Goal: Transaction & Acquisition: Purchase product/service

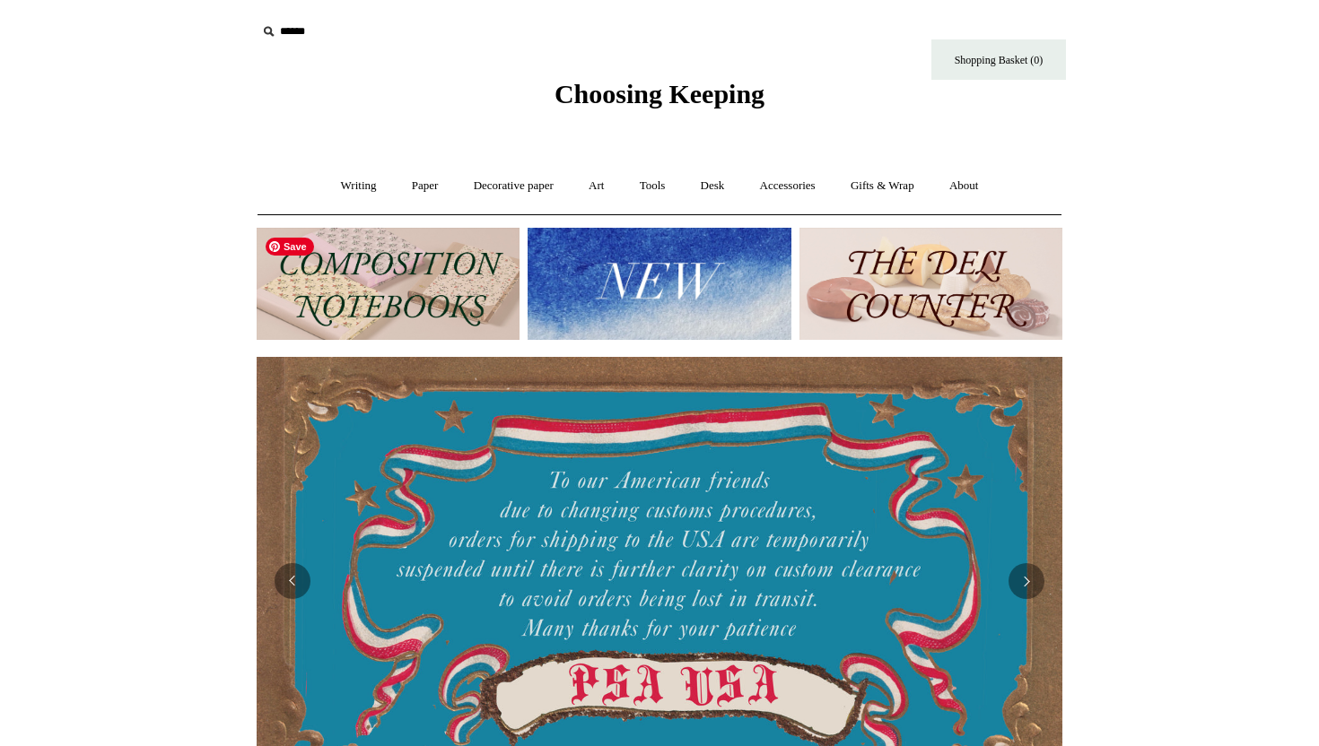
click at [400, 288] on img at bounding box center [388, 284] width 263 height 112
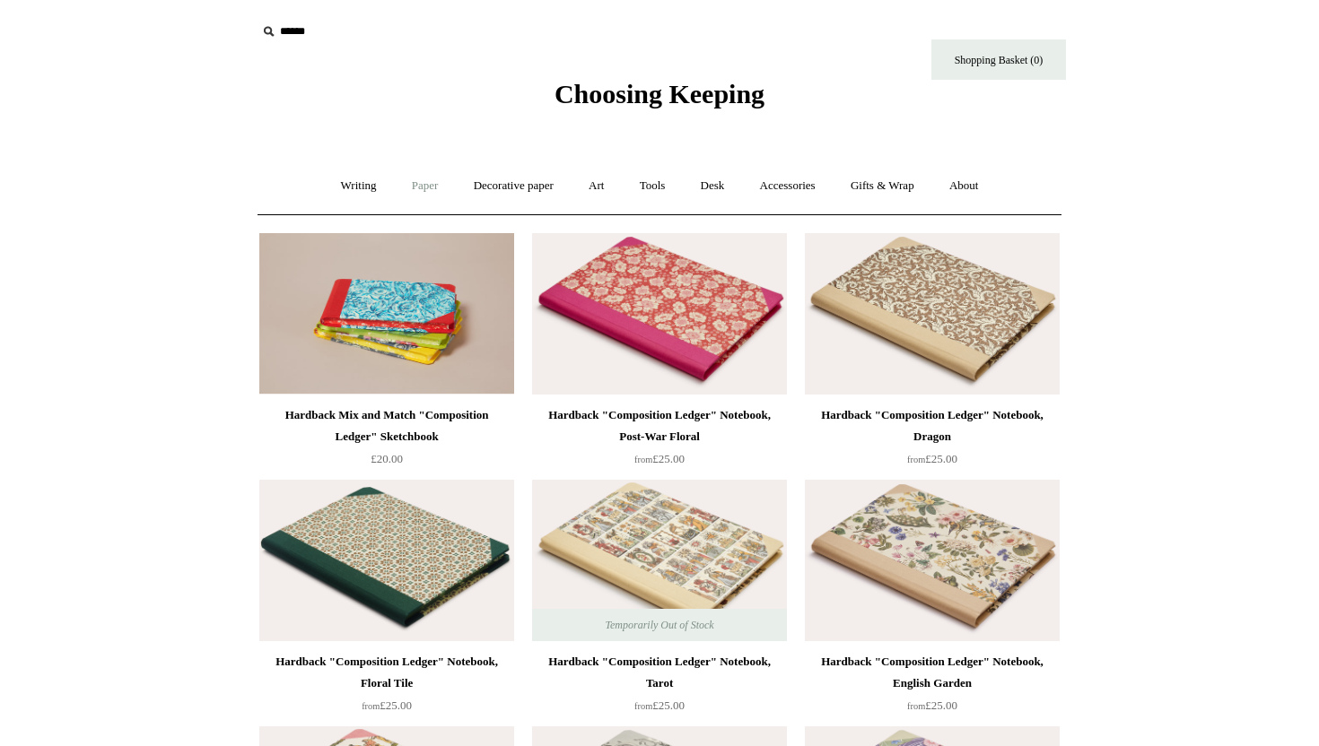
click at [416, 187] on link "Paper +" at bounding box center [425, 186] width 59 height 48
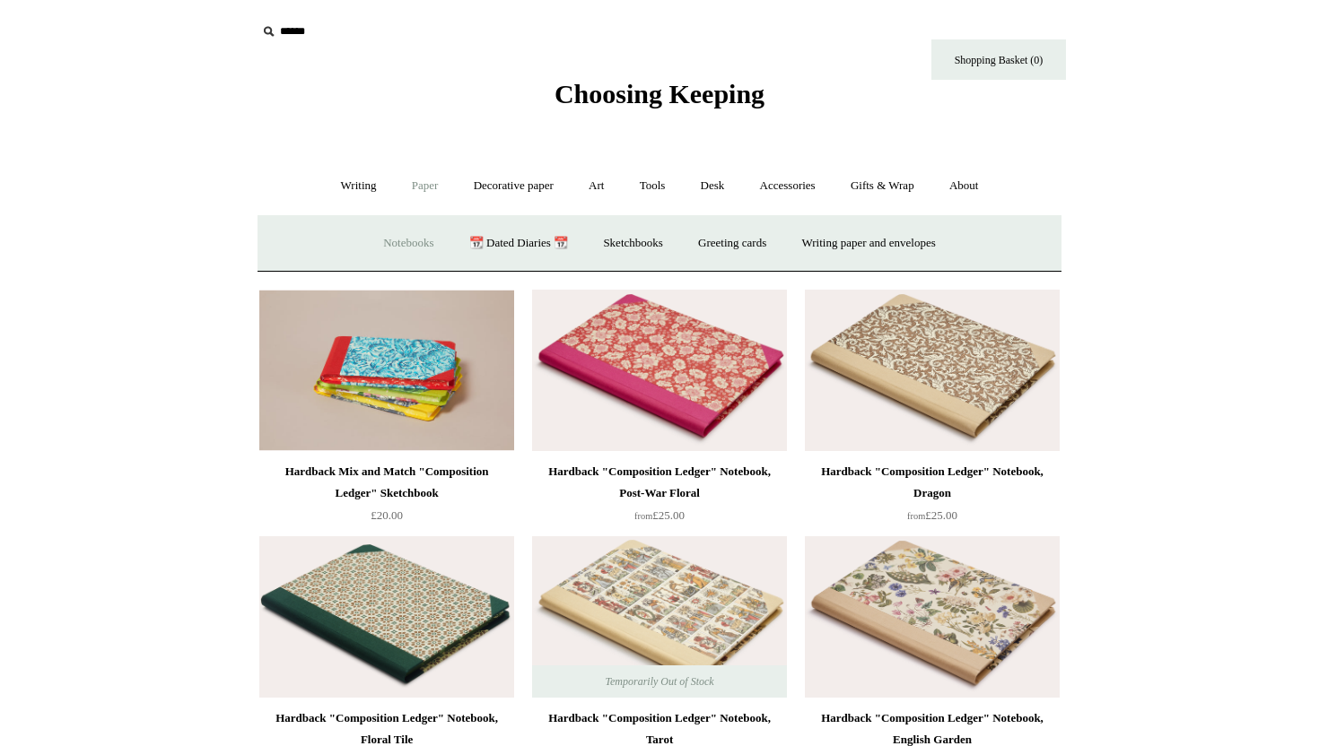
click at [382, 239] on link "Notebooks +" at bounding box center [408, 244] width 83 height 48
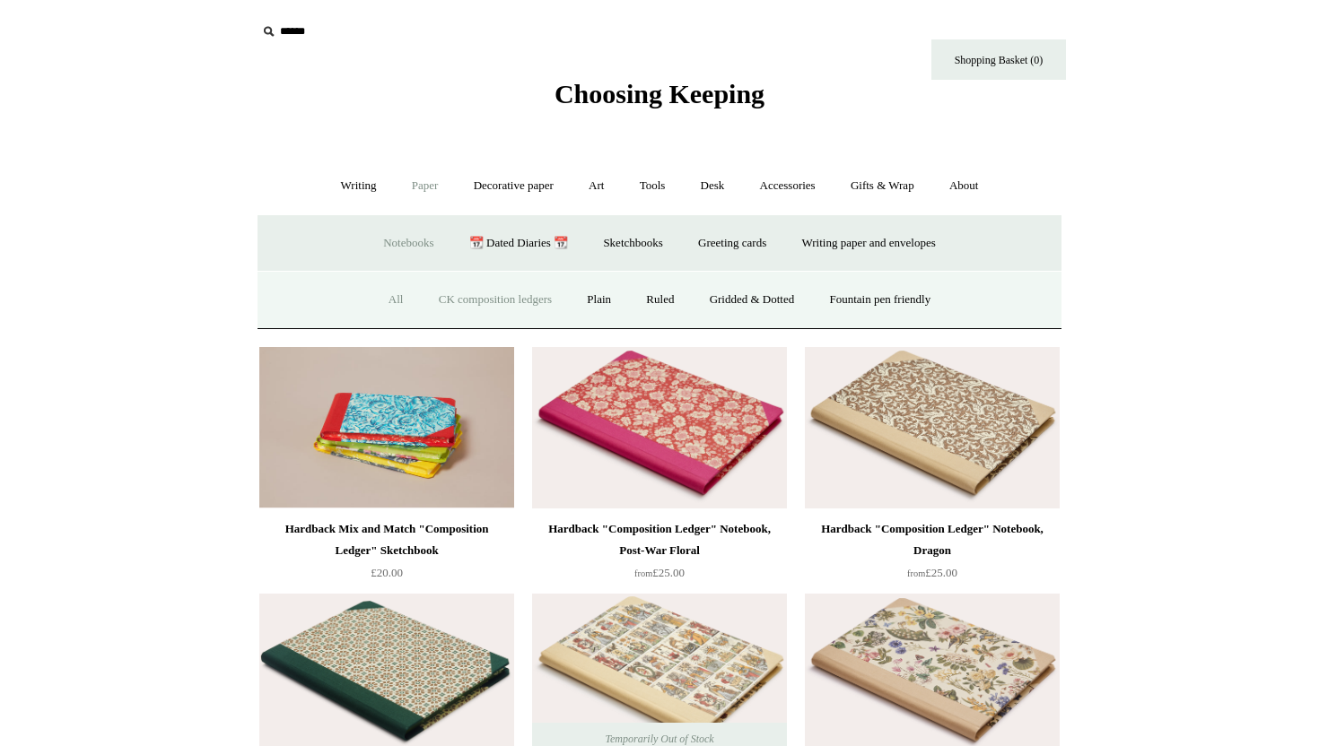
click at [375, 294] on link "All" at bounding box center [396, 300] width 48 height 48
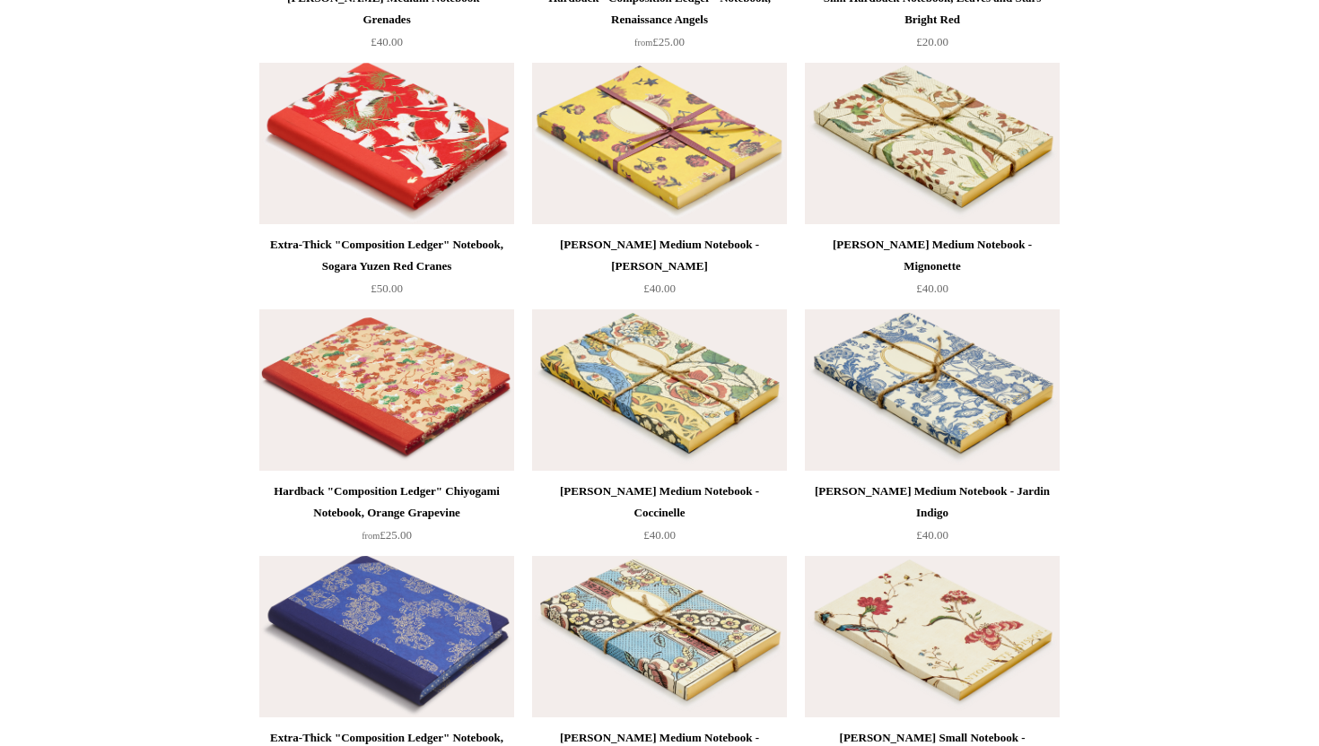
scroll to position [9597, 0]
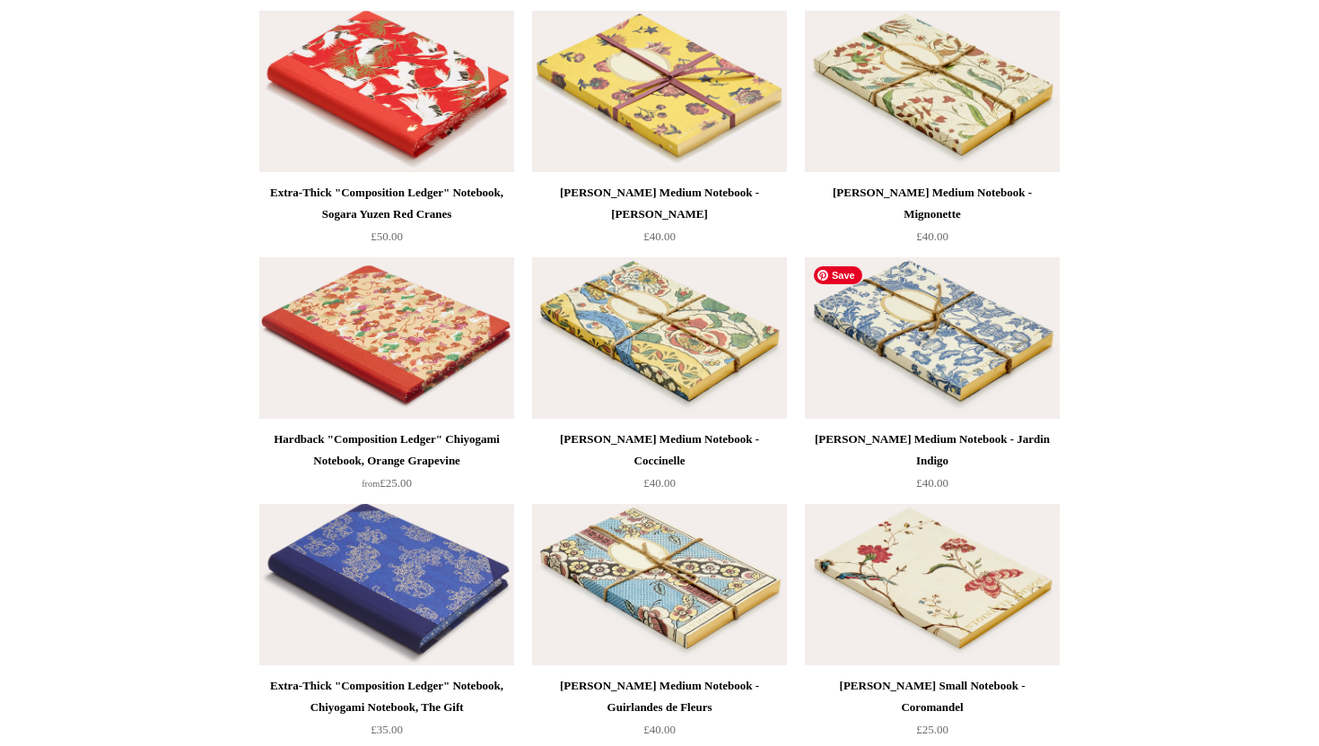
click at [911, 370] on img at bounding box center [932, 337] width 255 height 161
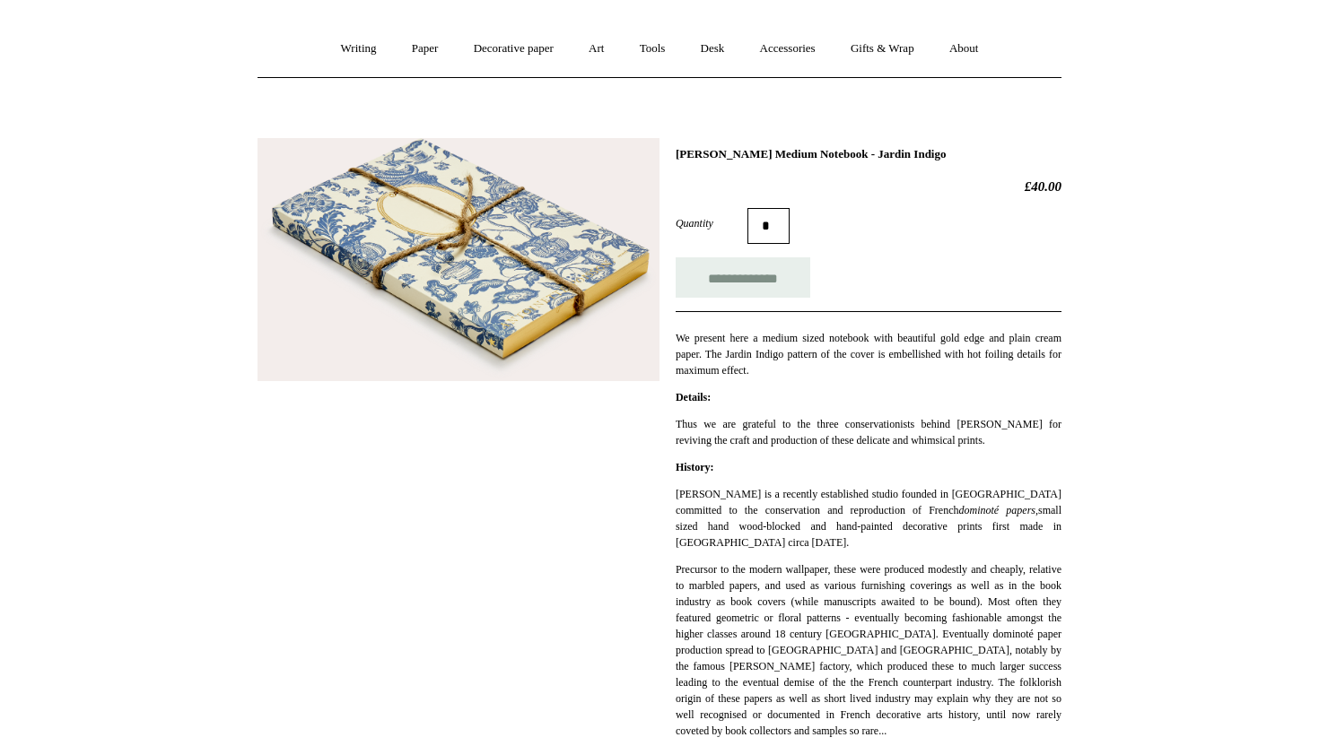
scroll to position [140, 0]
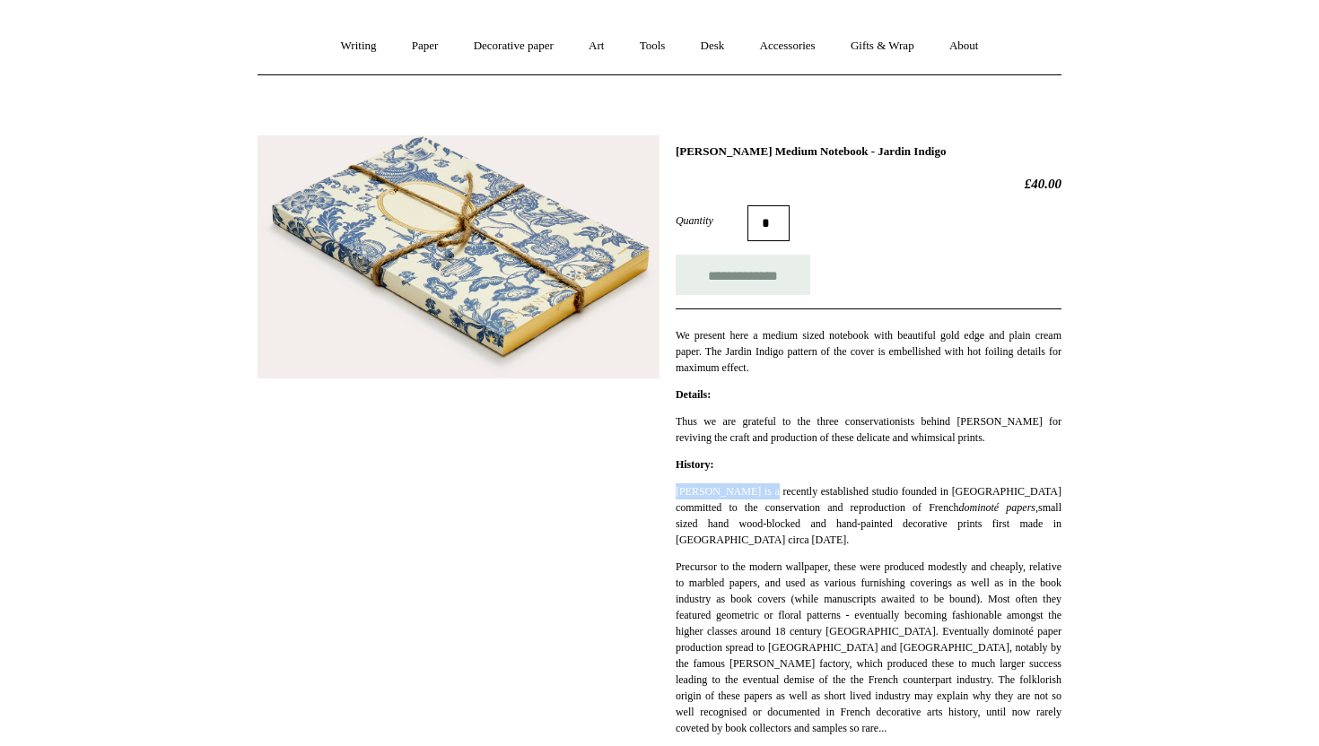
drag, startPoint x: 764, startPoint y: 487, endPoint x: 649, endPoint y: 488, distance: 114.8
click at [649, 488] on div "**********" at bounding box center [659, 569] width 804 height 894
copy p "[PERSON_NAME]"
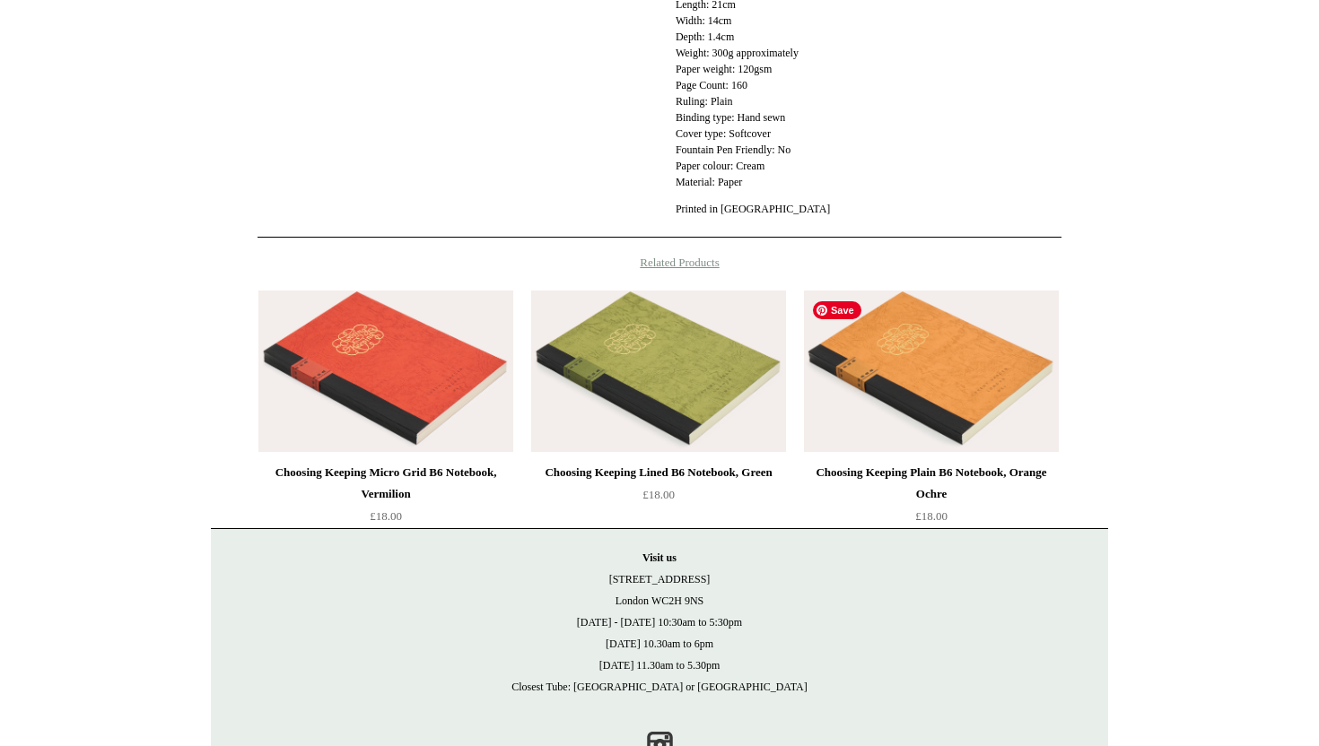
scroll to position [981, 0]
